Goal: Information Seeking & Learning: Learn about a topic

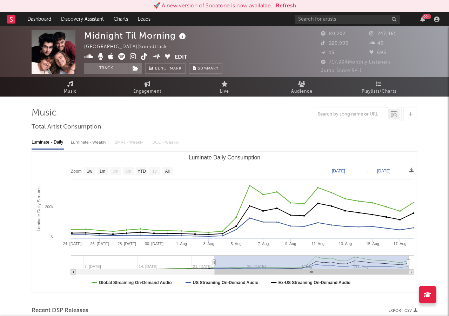
select select "1w"
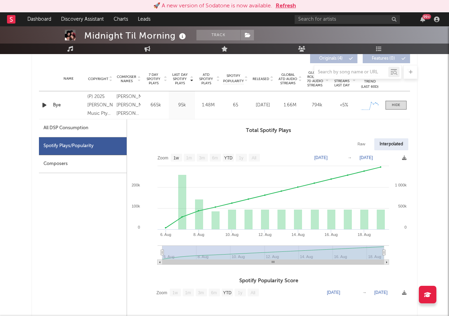
scroll to position [263, 0]
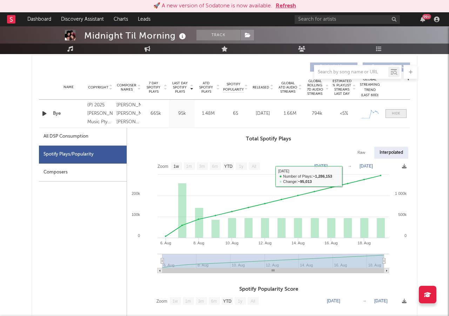
click at [398, 116] on div at bounding box center [396, 113] width 8 height 5
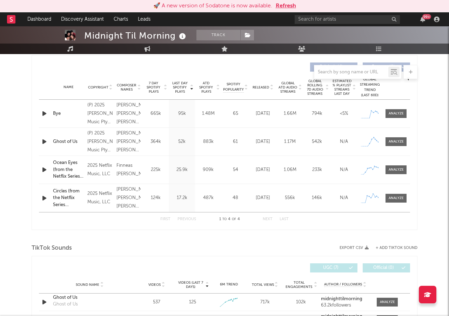
scroll to position [258, 0]
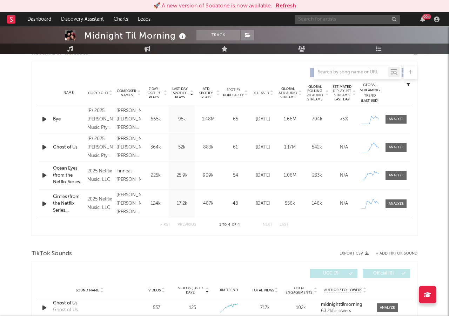
click at [314, 20] on input "text" at bounding box center [347, 19] width 105 height 9
click at [329, 21] on input "love spells" at bounding box center [347, 19] width 105 height 9
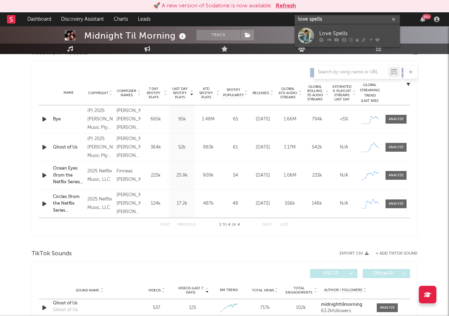
type input "love spells"
click at [321, 31] on div "Love Spells" at bounding box center [357, 33] width 77 height 8
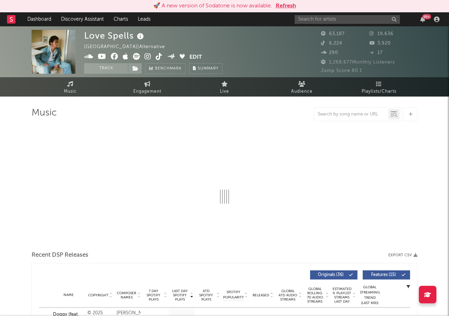
select select "6m"
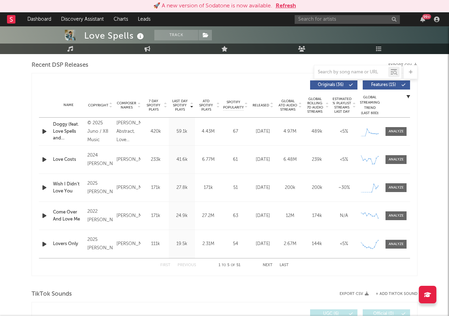
scroll to position [246, 0]
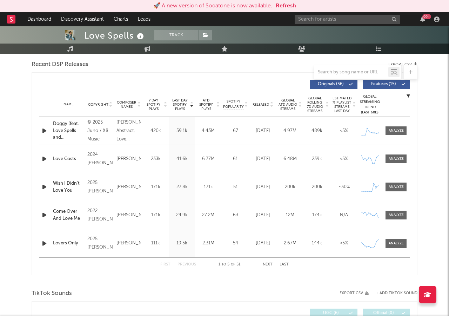
click at [268, 264] on button "Next" at bounding box center [268, 264] width 10 height 4
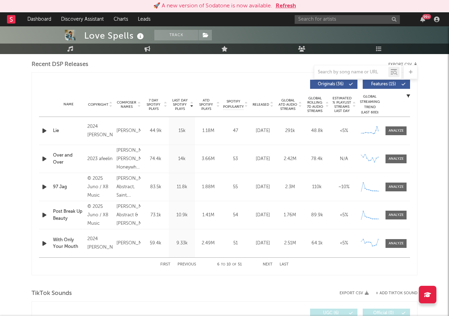
click at [268, 264] on button "Next" at bounding box center [268, 264] width 10 height 4
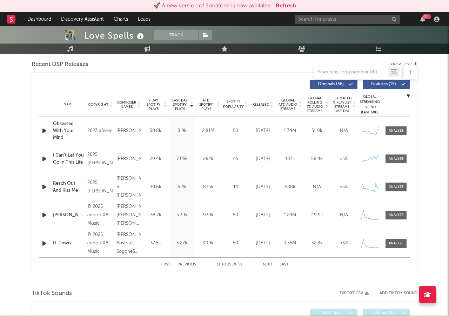
click at [271, 263] on button "Next" at bounding box center [268, 264] width 10 height 4
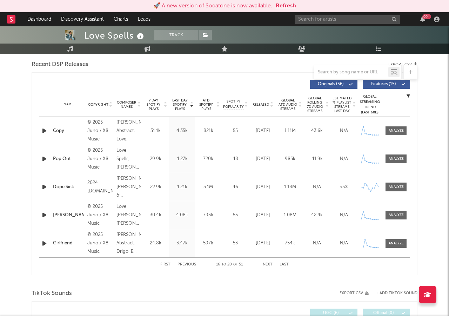
click at [270, 263] on button "Next" at bounding box center [268, 264] width 10 height 4
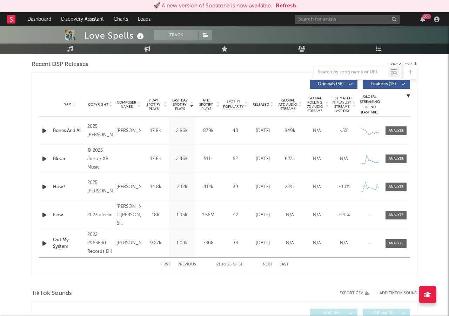
click at [270, 263] on button "Next" at bounding box center [268, 264] width 10 height 4
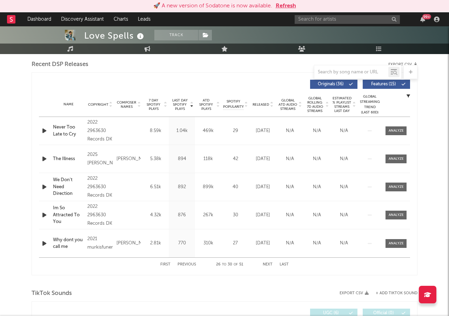
click at [270, 263] on button "Next" at bounding box center [268, 264] width 10 height 4
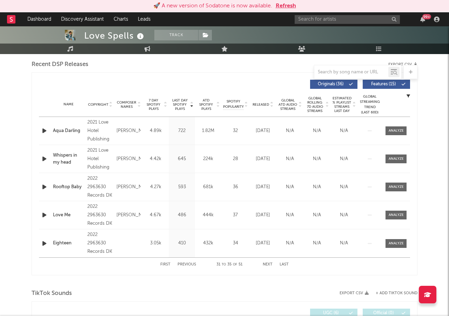
click at [270, 263] on button "Next" at bounding box center [268, 264] width 10 height 4
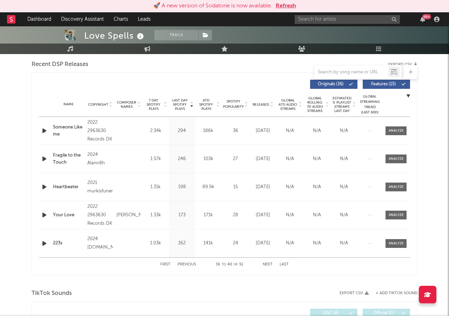
click at [270, 263] on button "Next" at bounding box center [268, 264] width 10 height 4
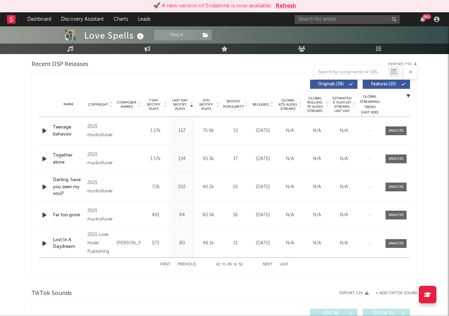
click at [166, 265] on button "First" at bounding box center [165, 264] width 10 height 4
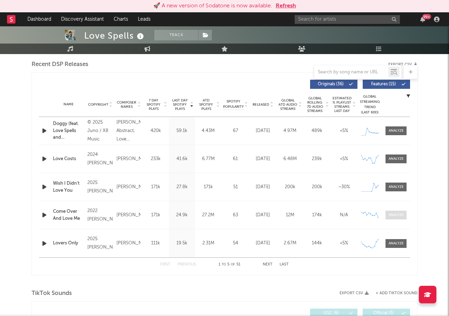
click at [401, 213] on div at bounding box center [396, 214] width 15 height 5
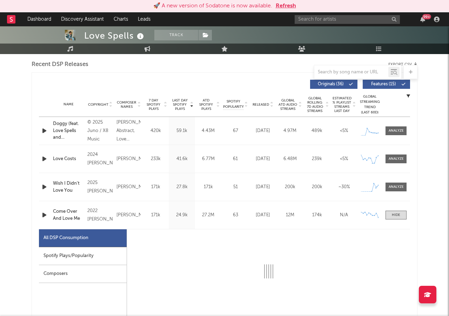
click at [92, 253] on div "Spotify Plays/Popularity" at bounding box center [83, 256] width 88 height 18
select select "1w"
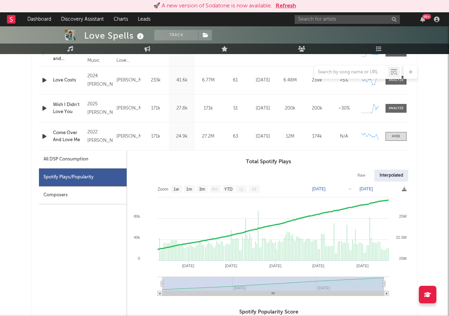
scroll to position [325, 0]
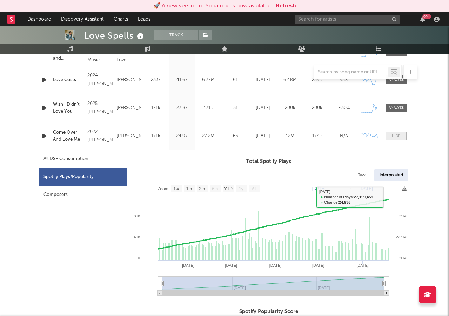
click at [394, 136] on div at bounding box center [396, 135] width 8 height 5
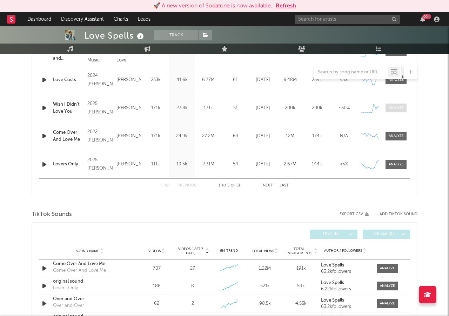
click at [394, 105] on div at bounding box center [396, 107] width 15 height 5
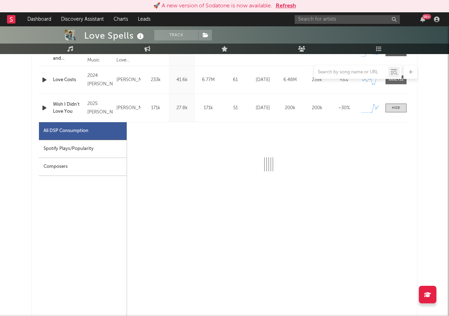
select select "1w"
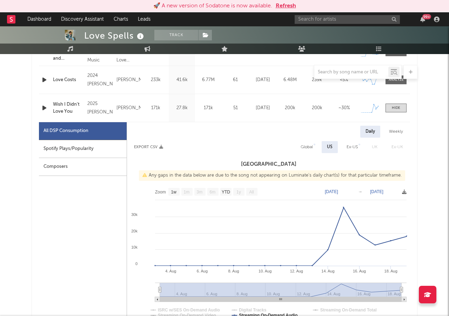
click at [101, 148] on div "Spotify Plays/Popularity" at bounding box center [83, 149] width 88 height 18
select select "1w"
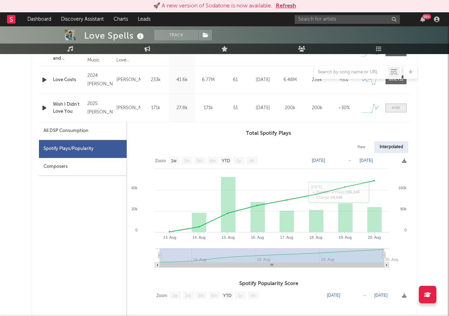
click at [395, 105] on div at bounding box center [396, 107] width 8 height 5
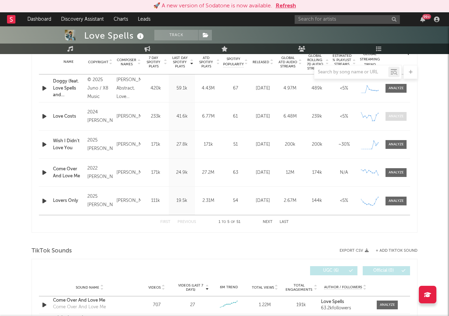
scroll to position [287, 0]
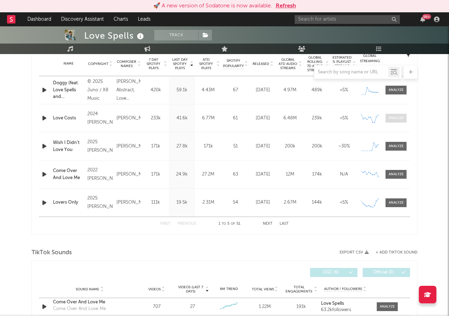
click at [394, 117] on div at bounding box center [396, 117] width 15 height 5
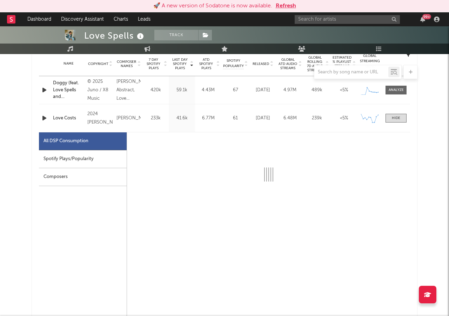
select select "6m"
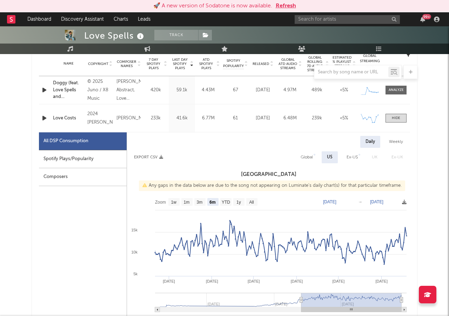
click at [79, 157] on div "Spotify Plays/Popularity" at bounding box center [83, 159] width 88 height 18
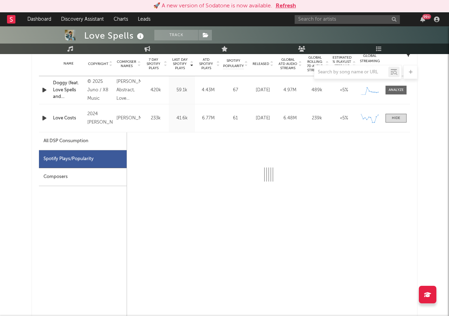
select select "6m"
select select "1w"
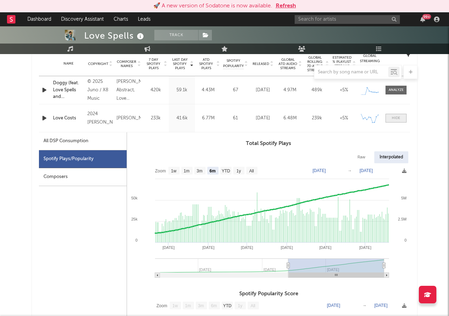
click at [388, 120] on span at bounding box center [396, 118] width 21 height 9
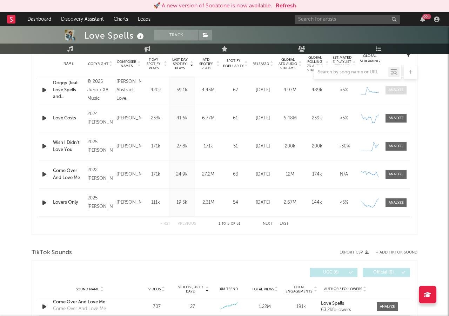
click at [393, 90] on div at bounding box center [396, 89] width 15 height 5
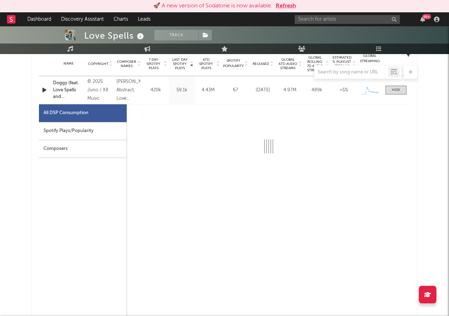
select select "1w"
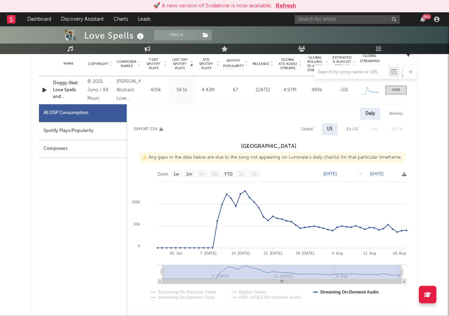
click at [87, 129] on div "Spotify Plays/Popularity" at bounding box center [83, 131] width 88 height 18
select select "1w"
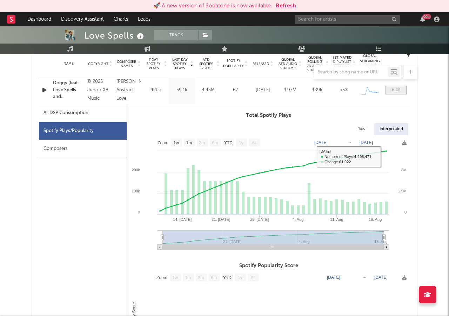
click at [396, 89] on div at bounding box center [396, 89] width 8 height 5
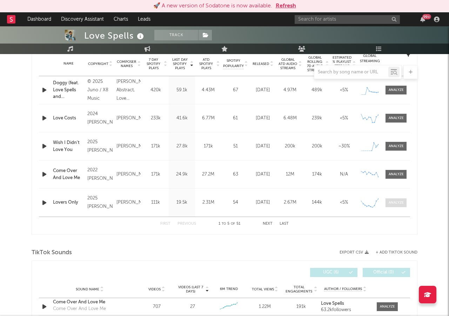
click at [390, 202] on div at bounding box center [396, 202] width 15 height 5
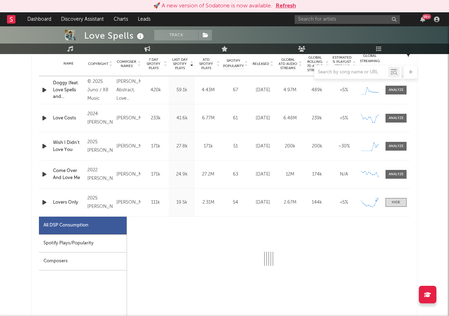
select select "6m"
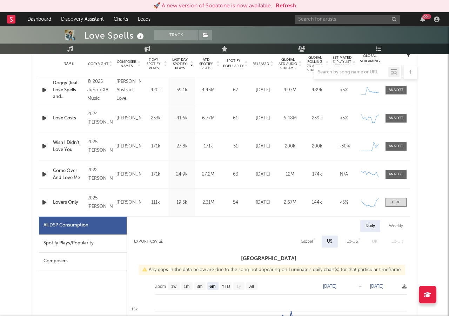
click at [81, 242] on div "Spotify Plays/Popularity" at bounding box center [83, 243] width 88 height 18
select select "6m"
select select "1w"
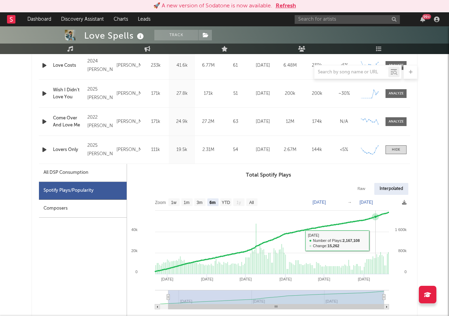
scroll to position [341, 0]
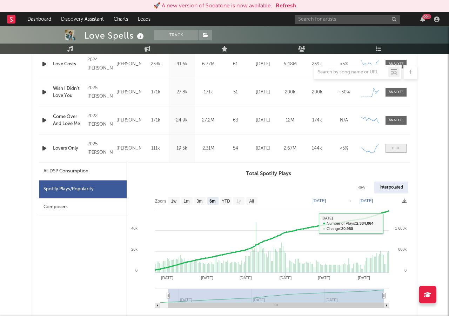
click at [396, 147] on div at bounding box center [396, 148] width 8 height 5
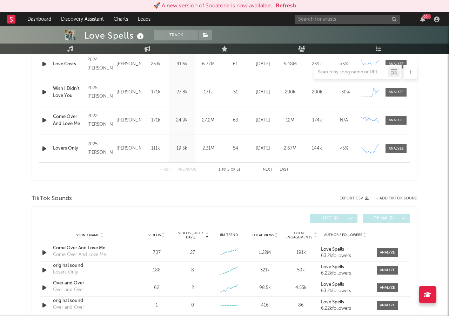
click at [265, 168] on button "Next" at bounding box center [268, 170] width 10 height 4
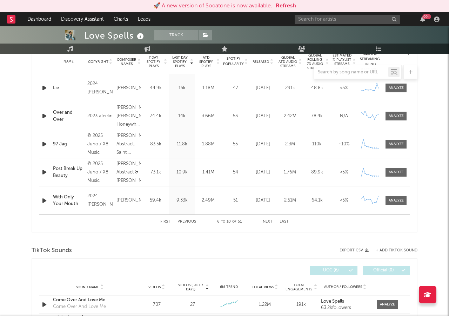
scroll to position [274, 0]
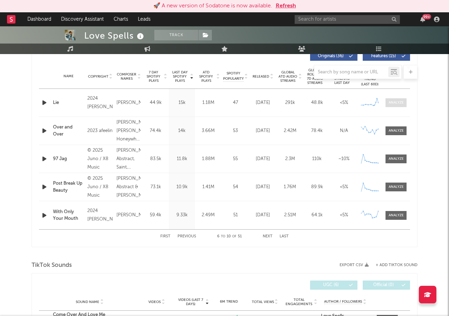
click at [395, 101] on div at bounding box center [396, 102] width 15 height 5
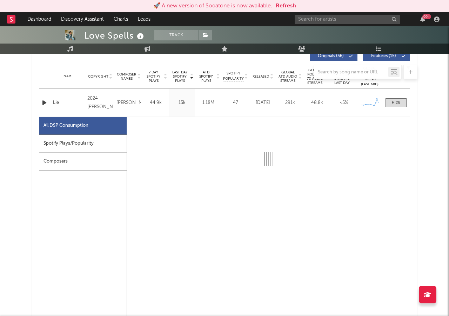
select select "6m"
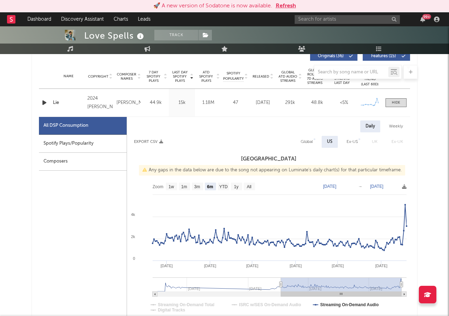
click at [83, 144] on div "Spotify Plays/Popularity" at bounding box center [83, 144] width 88 height 18
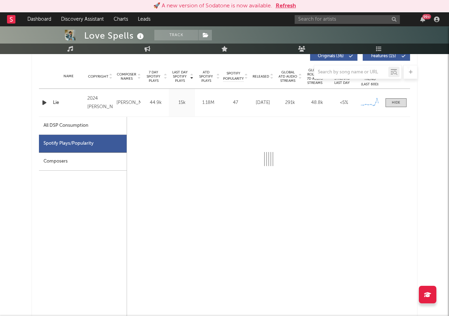
select select "6m"
select select "1w"
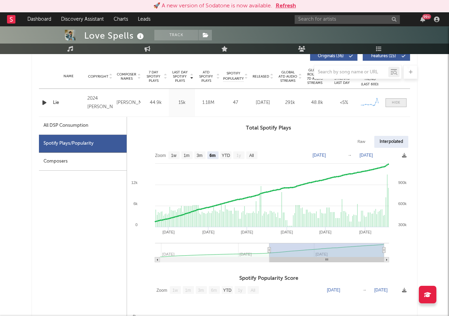
click at [395, 104] on div at bounding box center [396, 102] width 8 height 5
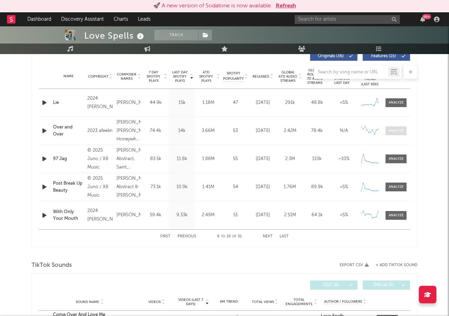
click at [398, 128] on span at bounding box center [396, 130] width 21 height 9
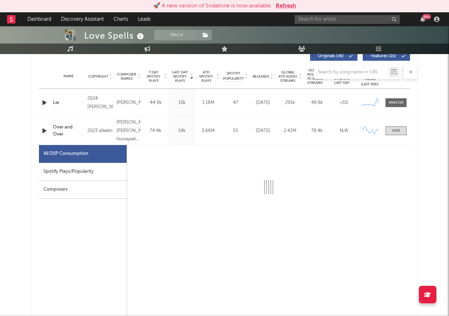
select select "6m"
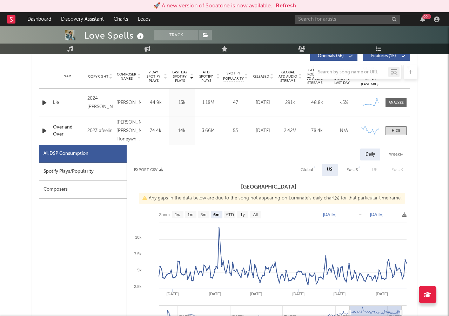
click at [91, 169] on div "Spotify Plays/Popularity" at bounding box center [83, 172] width 88 height 18
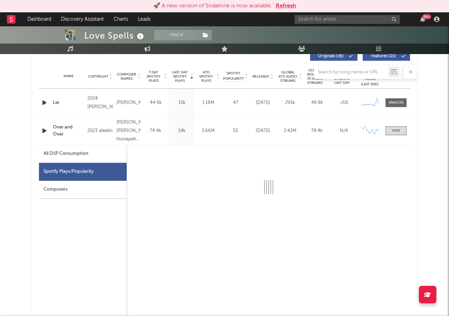
select select "6m"
select select "1w"
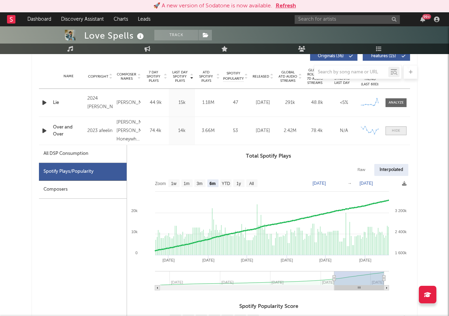
click at [397, 130] on div at bounding box center [396, 130] width 8 height 5
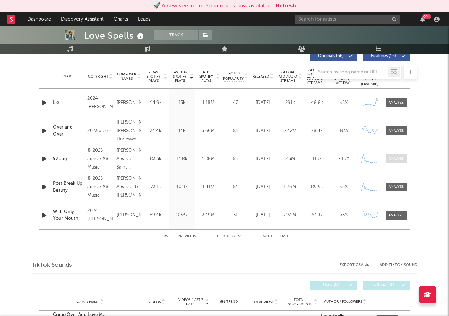
click at [393, 160] on div at bounding box center [396, 158] width 15 height 5
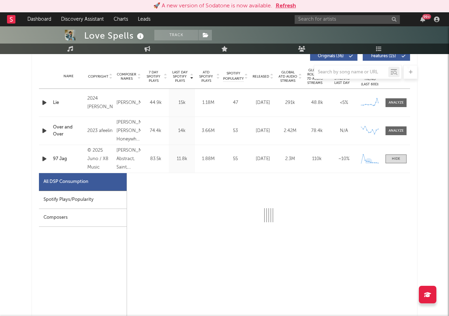
select select "1w"
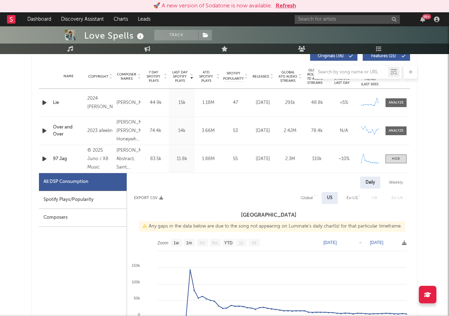
click at [82, 198] on div "Spotify Plays/Popularity" at bounding box center [83, 200] width 88 height 18
select select "1w"
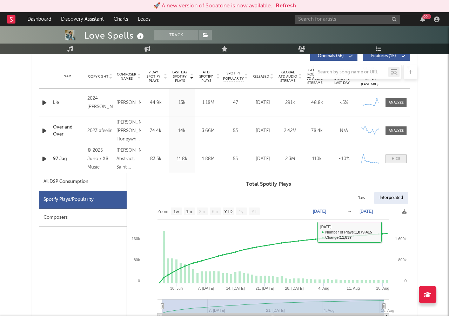
click at [394, 157] on div at bounding box center [396, 158] width 8 height 5
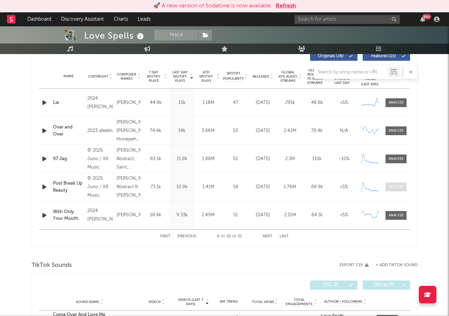
click at [395, 186] on div at bounding box center [396, 186] width 15 height 5
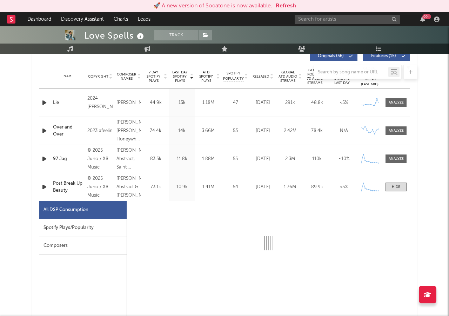
select select "1w"
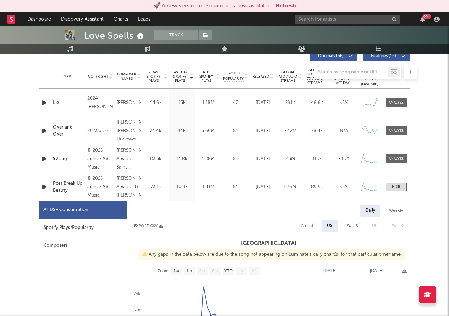
click at [73, 227] on div "Spotify Plays/Popularity" at bounding box center [83, 228] width 88 height 18
select select "1w"
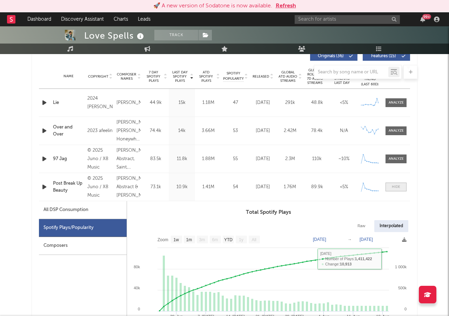
click at [394, 187] on div at bounding box center [396, 186] width 8 height 5
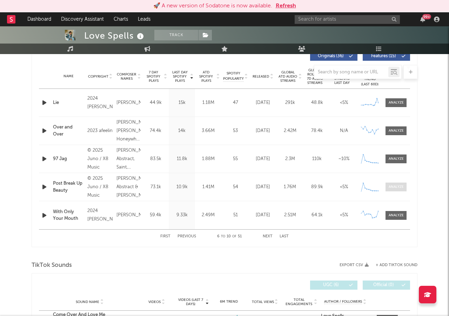
scroll to position [301, 0]
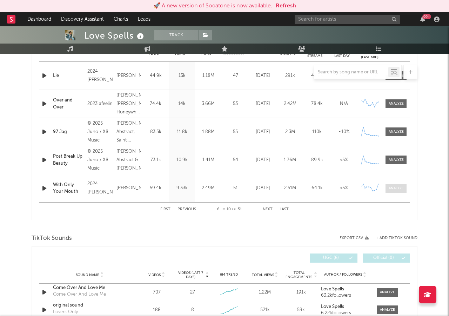
click at [395, 187] on div at bounding box center [396, 188] width 15 height 5
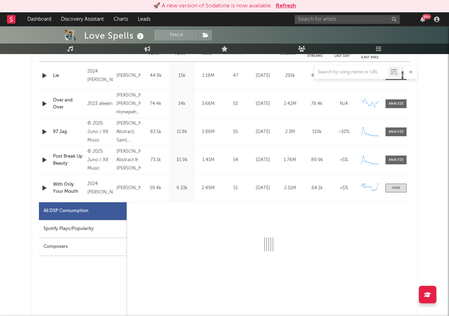
select select "6m"
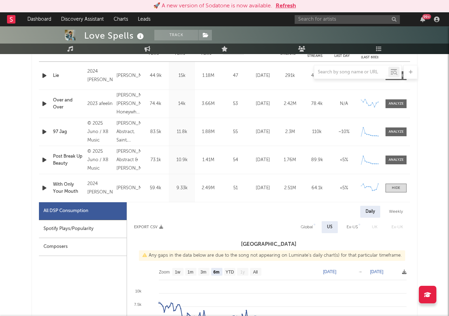
click at [68, 229] on div "Spotify Plays/Popularity" at bounding box center [83, 229] width 88 height 18
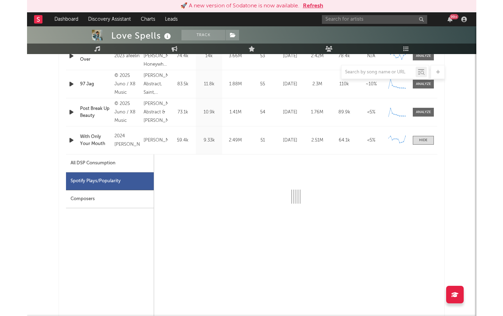
scroll to position [353, 0]
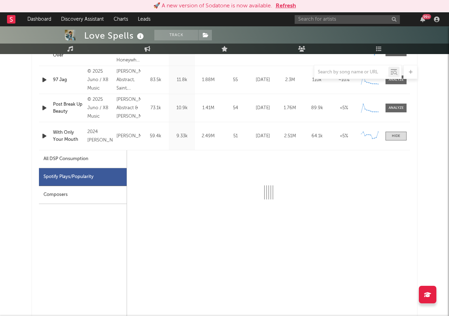
select select "6m"
select select "1w"
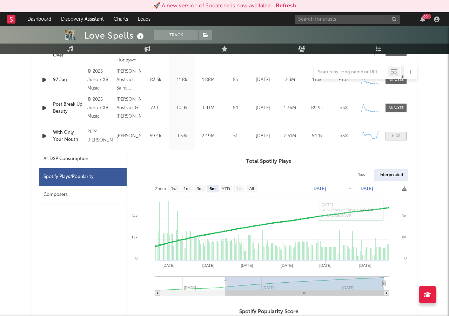
click at [390, 133] on span at bounding box center [396, 136] width 21 height 9
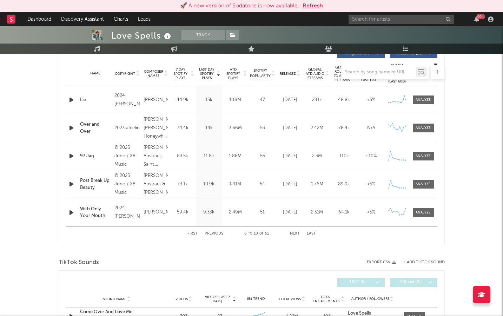
scroll to position [278, 0]
click at [193, 232] on button "First" at bounding box center [192, 233] width 10 height 4
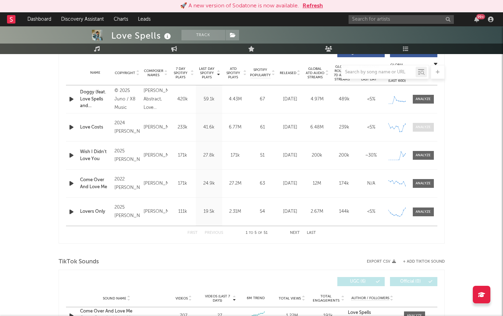
click at [416, 127] on div at bounding box center [422, 127] width 15 height 5
select select "6m"
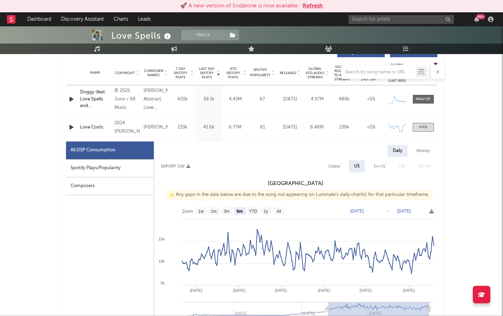
click at [90, 168] on div "Spotify Plays/Popularity" at bounding box center [110, 168] width 88 height 18
select select "6m"
select select "1w"
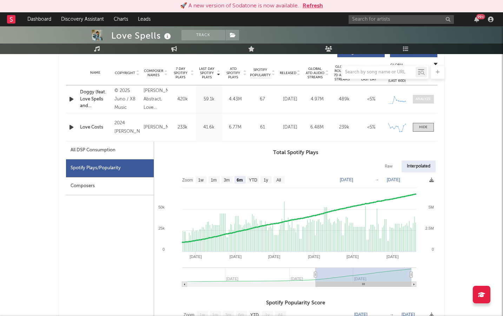
click at [420, 98] on div at bounding box center [422, 98] width 15 height 5
select select "1w"
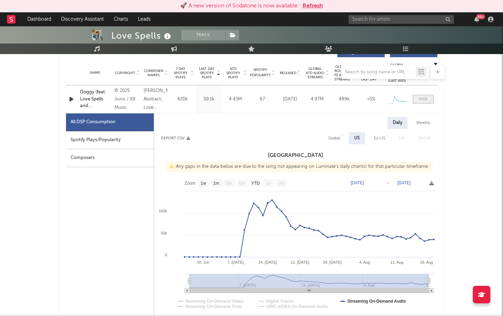
click at [420, 98] on div at bounding box center [423, 98] width 8 height 5
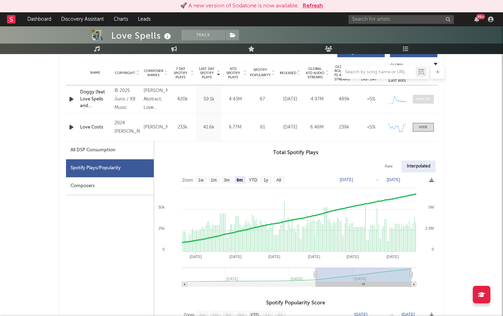
click at [420, 98] on div at bounding box center [422, 98] width 15 height 5
select select "1w"
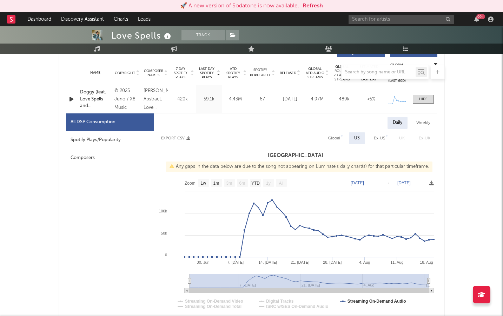
click at [113, 141] on div "Spotify Plays/Popularity" at bounding box center [110, 140] width 88 height 18
select select "1w"
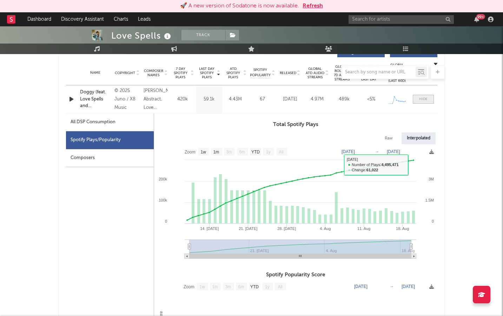
click at [422, 100] on div at bounding box center [423, 98] width 8 height 5
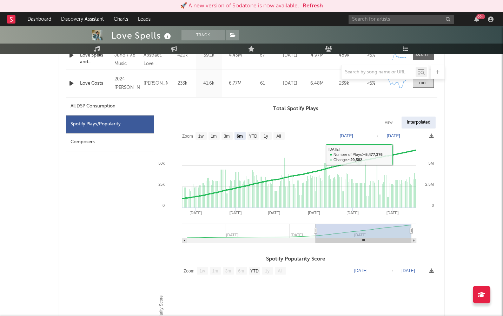
scroll to position [320, 0]
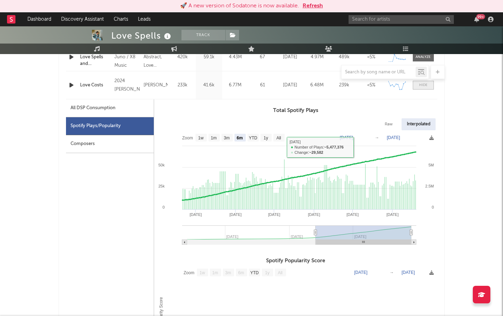
click at [424, 85] on div at bounding box center [423, 84] width 8 height 5
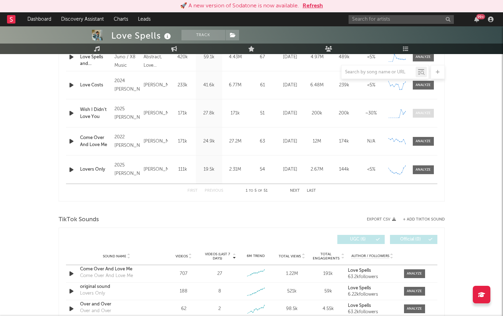
click at [414, 116] on span at bounding box center [423, 113] width 21 height 9
select select "1w"
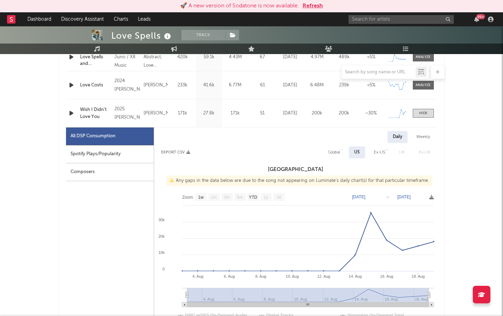
click at [106, 153] on div "Spotify Plays/Popularity" at bounding box center [110, 154] width 88 height 18
select select "1w"
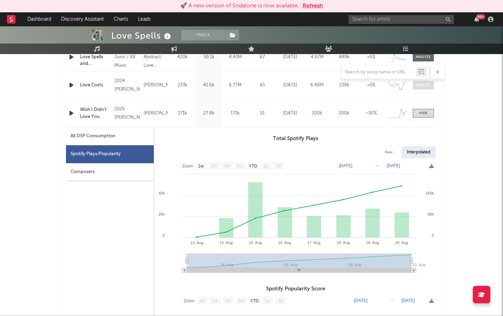
click at [424, 87] on div at bounding box center [422, 84] width 15 height 5
select select "6m"
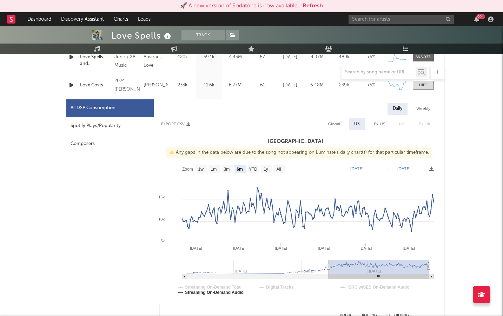
click at [104, 123] on div "Spotify Plays/Popularity" at bounding box center [110, 126] width 88 height 18
select select "6m"
select select "1w"
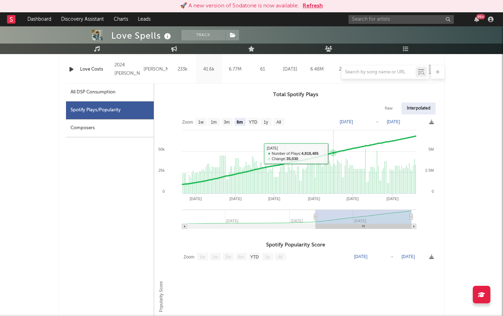
scroll to position [340, 0]
